Goal: Task Accomplishment & Management: Use online tool/utility

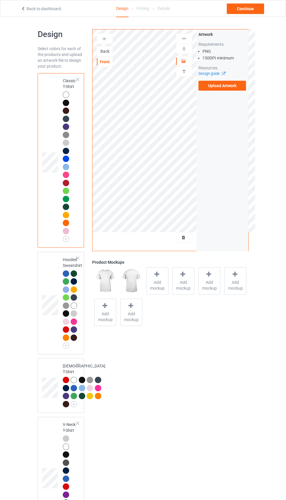
click at [109, 54] on div "Back" at bounding box center [105, 51] width 16 height 6
click at [199, 231] on div "Artwork Move and resize the design until you have found your desired placement" at bounding box center [222, 139] width 52 height 221
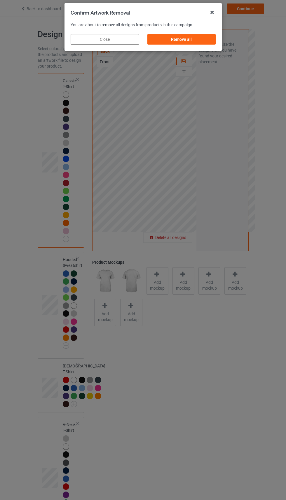
click at [196, 36] on div "Remove all" at bounding box center [181, 39] width 68 height 10
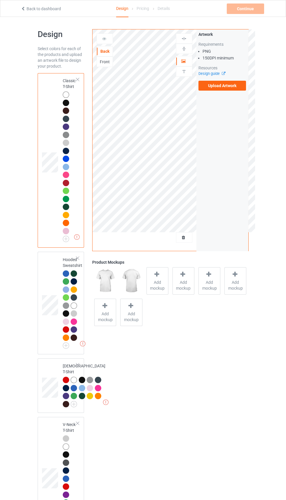
click at [109, 60] on div "Front" at bounding box center [105, 62] width 16 height 6
click at [234, 89] on label "Upload Artwork" at bounding box center [222, 86] width 48 height 10
click at [0, 0] on input "Upload Artwork" at bounding box center [0, 0] width 0 height 0
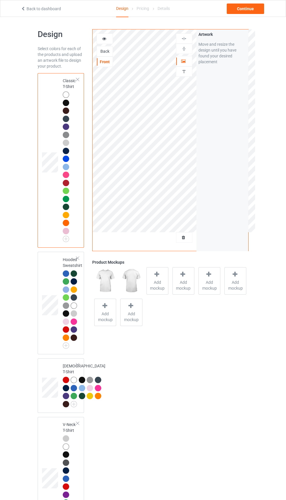
click at [104, 39] on icon at bounding box center [104, 38] width 5 height 4
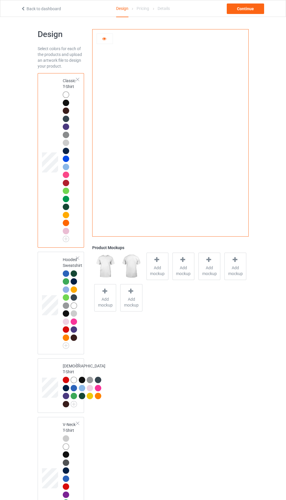
click at [104, 38] on icon at bounding box center [104, 38] width 5 height 4
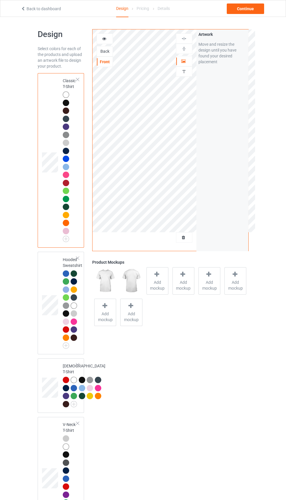
click at [106, 56] on div "Back" at bounding box center [104, 51] width 16 height 10
click at [109, 52] on div "Back" at bounding box center [105, 51] width 16 height 6
click at [105, 59] on div "Front" at bounding box center [104, 62] width 16 height 10
click at [107, 64] on div "Front" at bounding box center [105, 62] width 16 height 6
click at [246, 9] on div "Continue" at bounding box center [244, 8] width 37 height 10
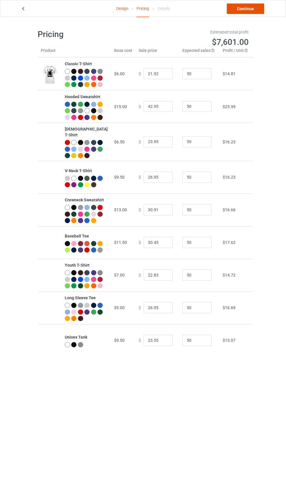
click at [241, 12] on link "Continue" at bounding box center [244, 8] width 37 height 10
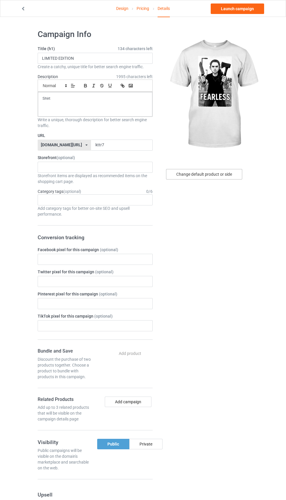
click at [221, 177] on div "Change default product or side" at bounding box center [204, 174] width 76 height 10
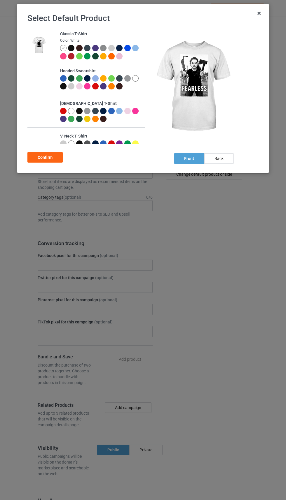
click at [80, 50] on div at bounding box center [79, 48] width 6 height 6
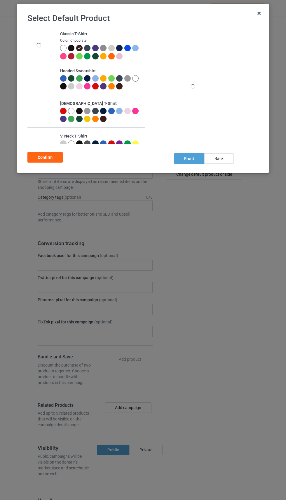
click at [76, 52] on div at bounding box center [80, 49] width 8 height 8
click at [73, 52] on div at bounding box center [72, 49] width 8 height 8
click at [48, 156] on div "Confirm" at bounding box center [44, 157] width 35 height 10
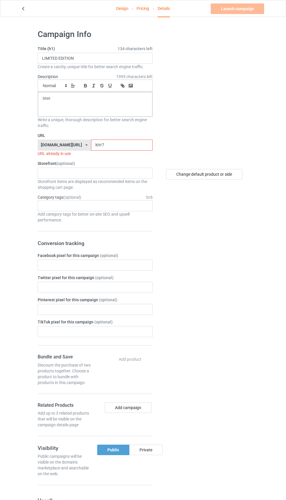
click at [119, 145] on input "kttr7" at bounding box center [121, 145] width 61 height 11
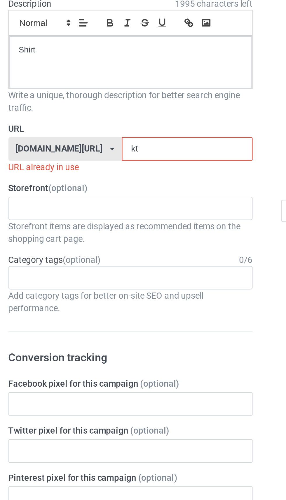
type input "k"
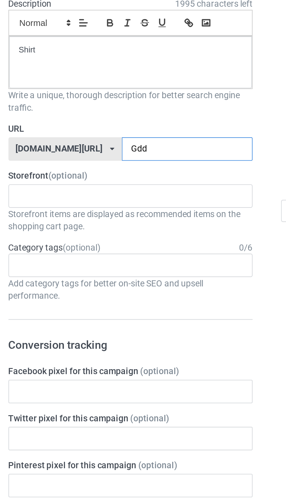
type input "Gdd7"
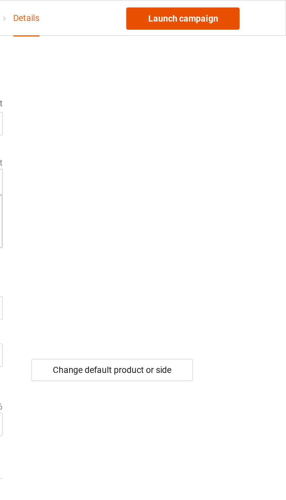
click at [249, 10] on link "Launch campaign" at bounding box center [236, 8] width 53 height 10
